Goal: Task Accomplishment & Management: Complete application form

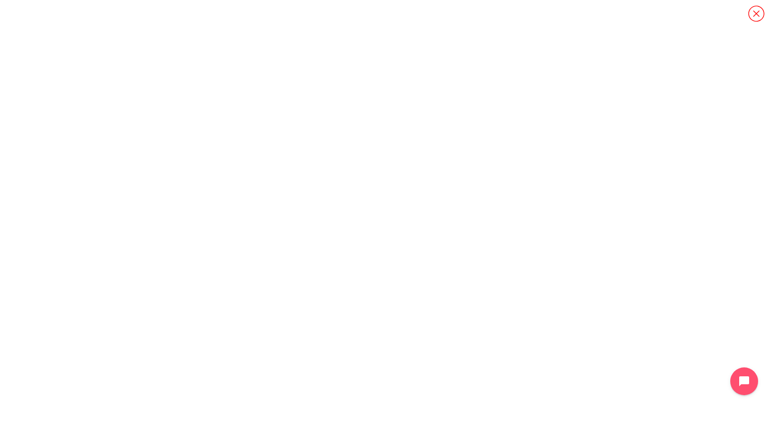
scroll to position [938, 0]
click at [755, 14] on icon "Content" at bounding box center [756, 13] width 17 height 17
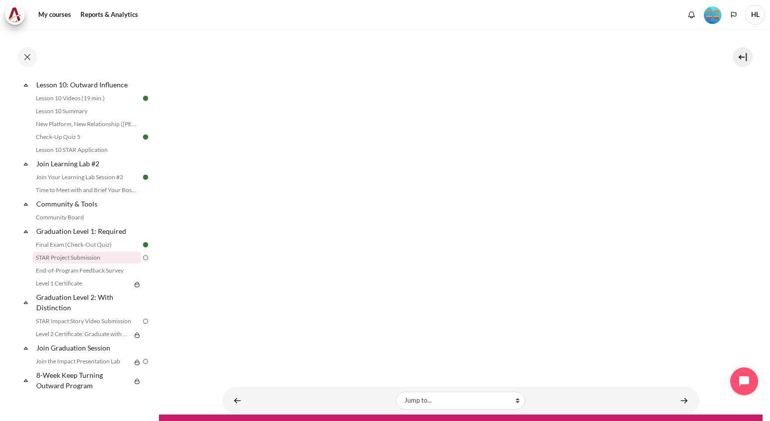
scroll to position [314, 0]
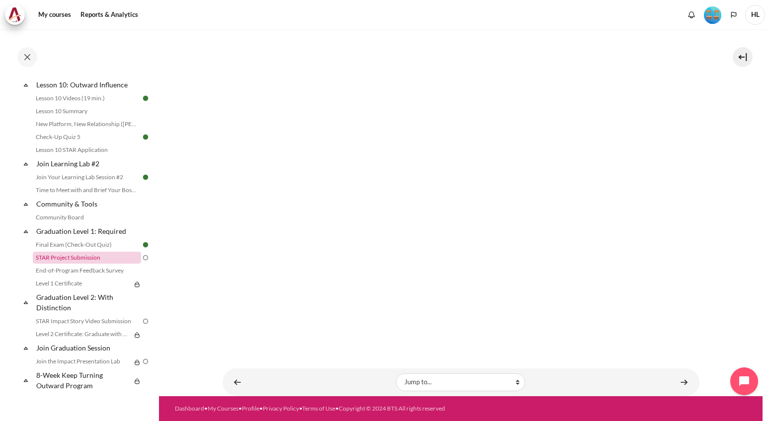
click at [89, 260] on link "STAR Project Submission" at bounding box center [87, 258] width 108 height 12
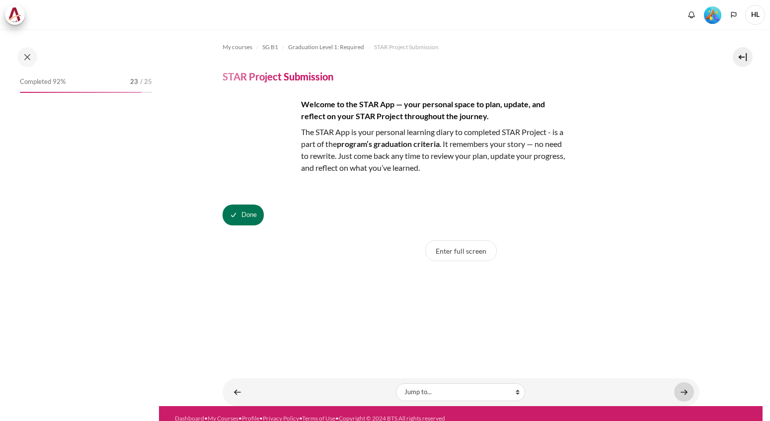
scroll to position [938, 0]
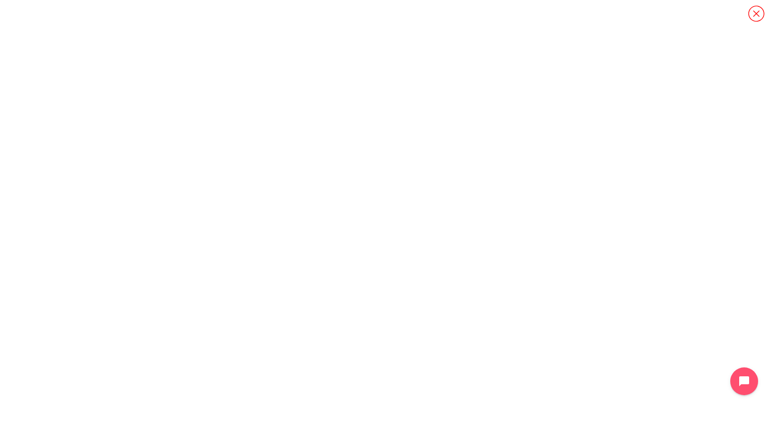
click at [752, 14] on icon "Content" at bounding box center [756, 13] width 17 height 17
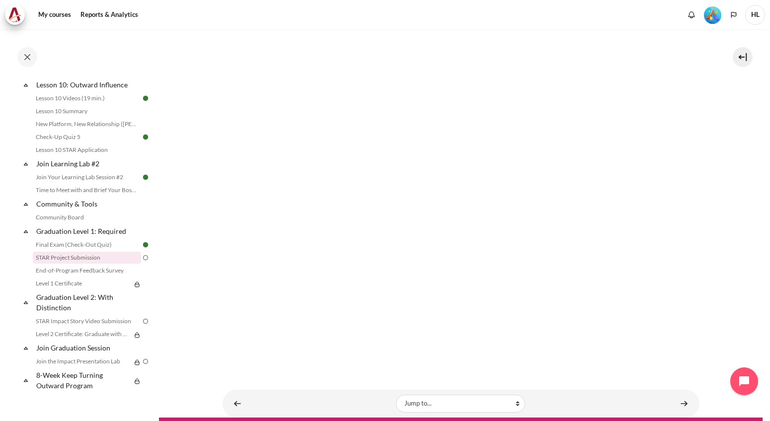
scroll to position [314, 0]
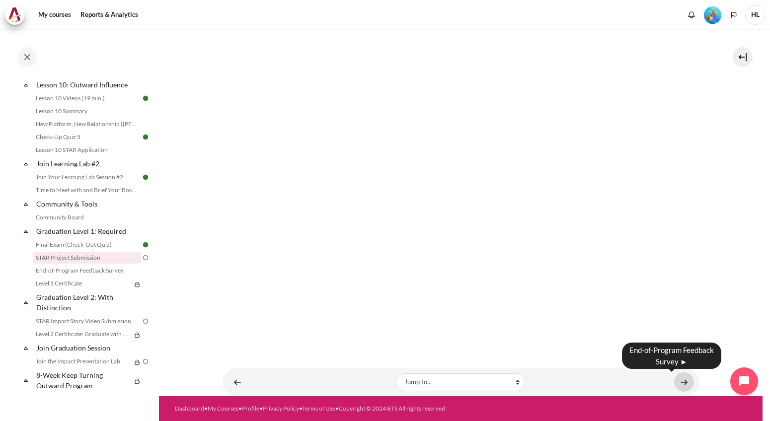
click at [683, 381] on link "Content" at bounding box center [684, 382] width 20 height 19
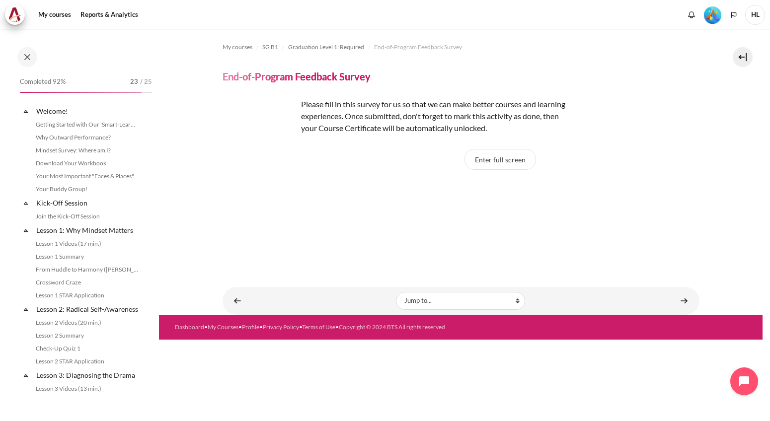
scroll to position [938, 0]
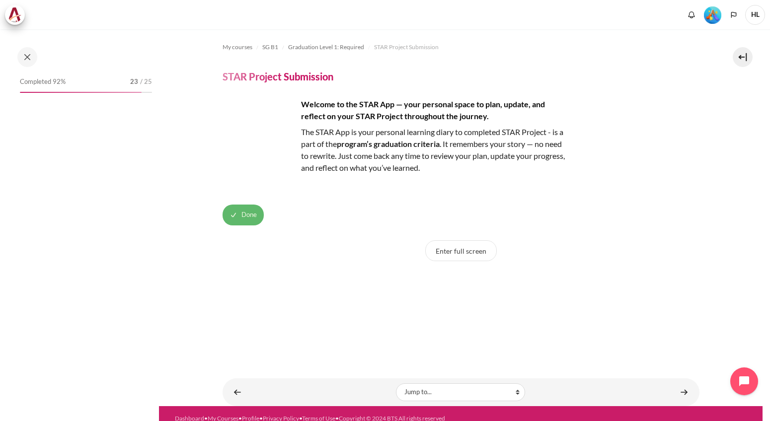
scroll to position [938, 0]
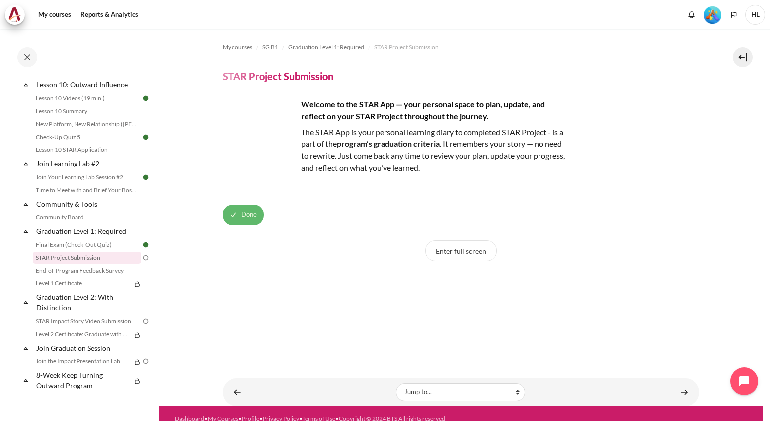
click at [248, 214] on span "Done" at bounding box center [248, 215] width 15 height 10
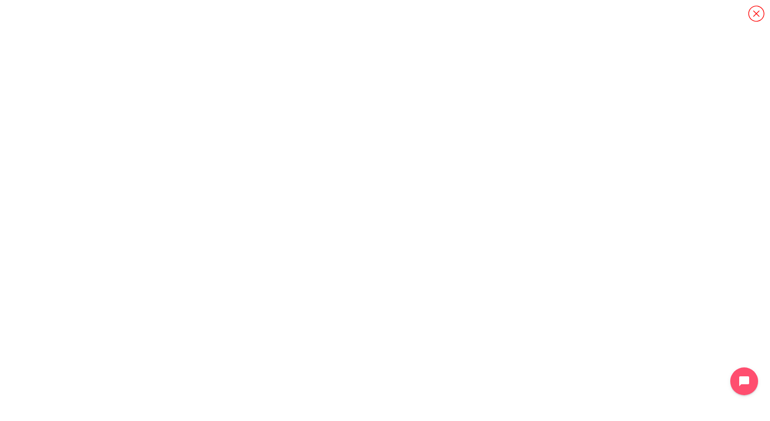
click at [760, 15] on icon "Content" at bounding box center [756, 13] width 17 height 17
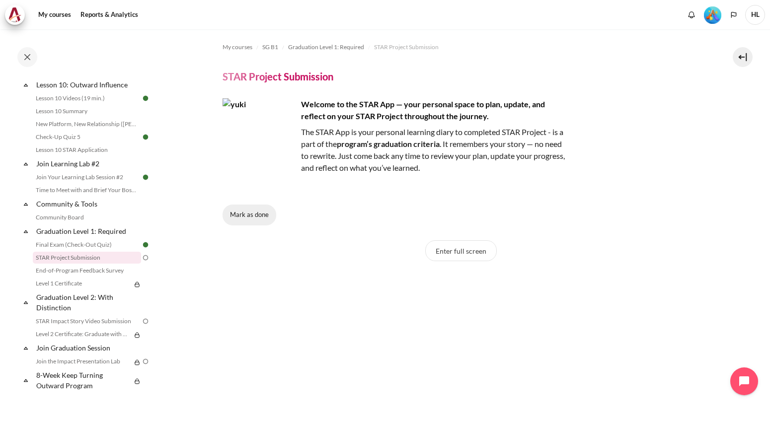
click at [242, 220] on button "Mark as done" at bounding box center [250, 215] width 54 height 21
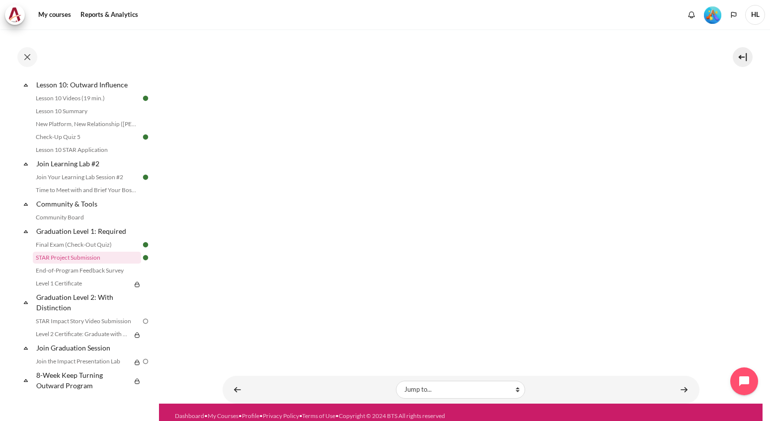
scroll to position [314, 0]
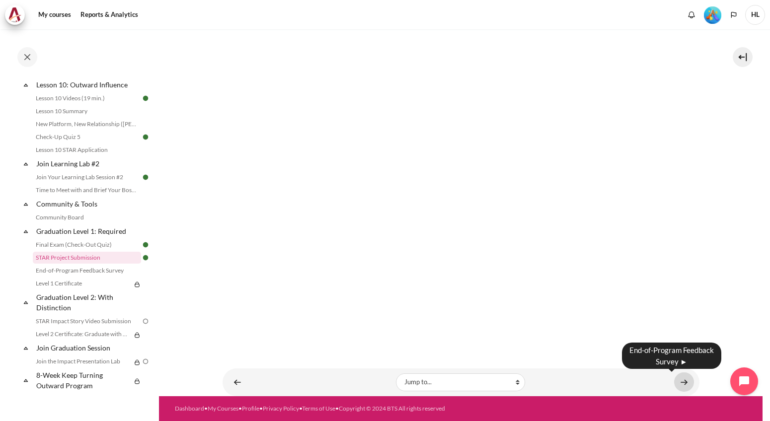
click at [686, 381] on link "Content" at bounding box center [684, 382] width 20 height 19
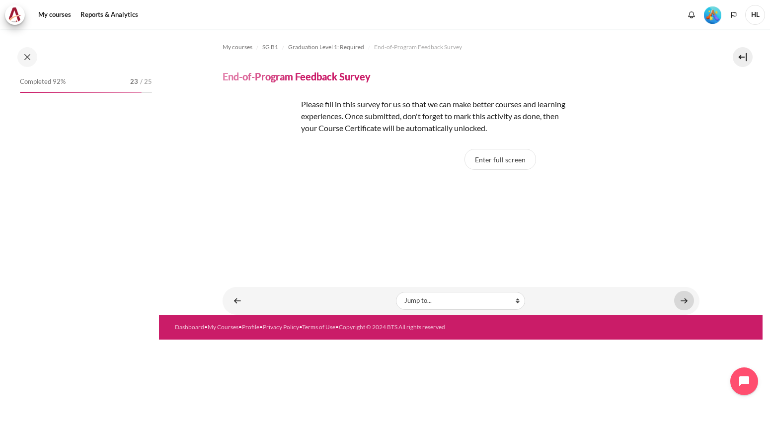
scroll to position [975, 0]
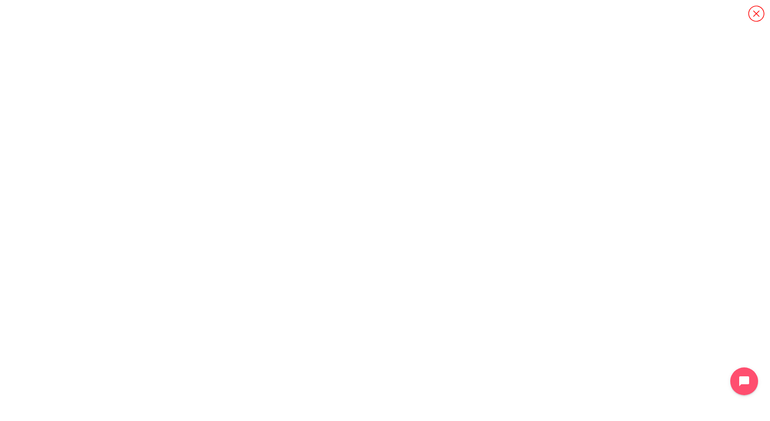
click at [749, 14] on icon "Content" at bounding box center [756, 13] width 17 height 17
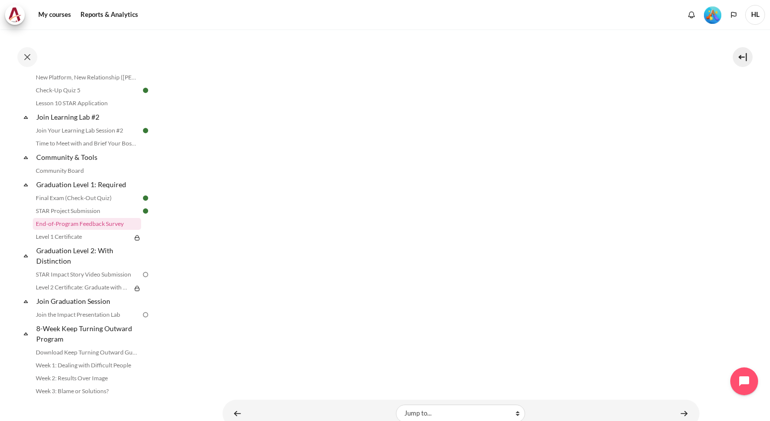
scroll to position [223, 0]
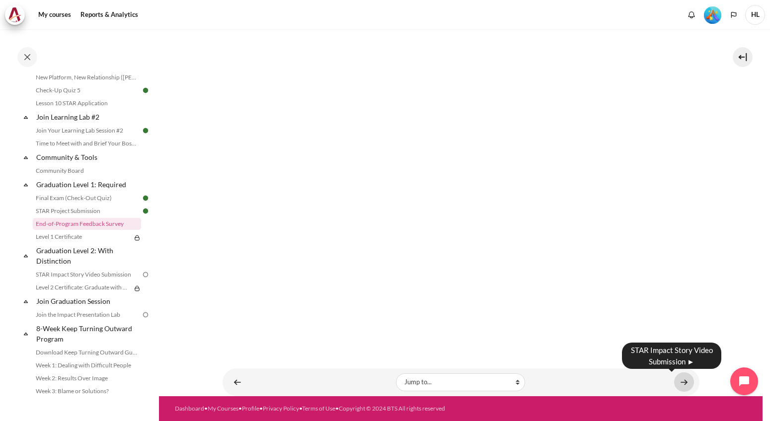
click at [679, 381] on link "Content" at bounding box center [684, 382] width 20 height 19
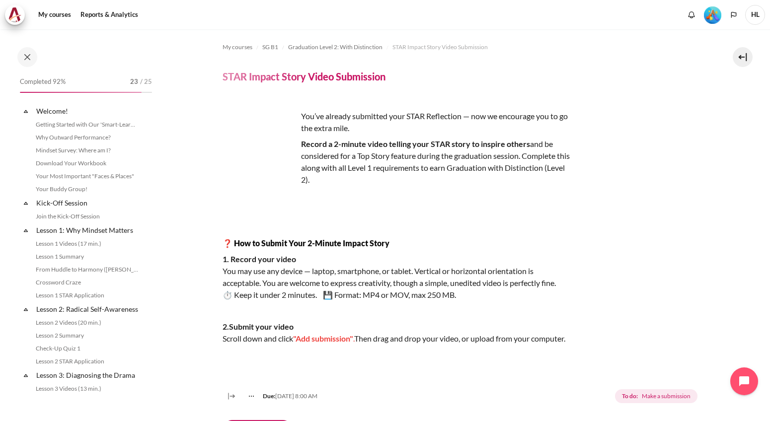
scroll to position [1025, 0]
